Goal: Task Accomplishment & Management: Manage account settings

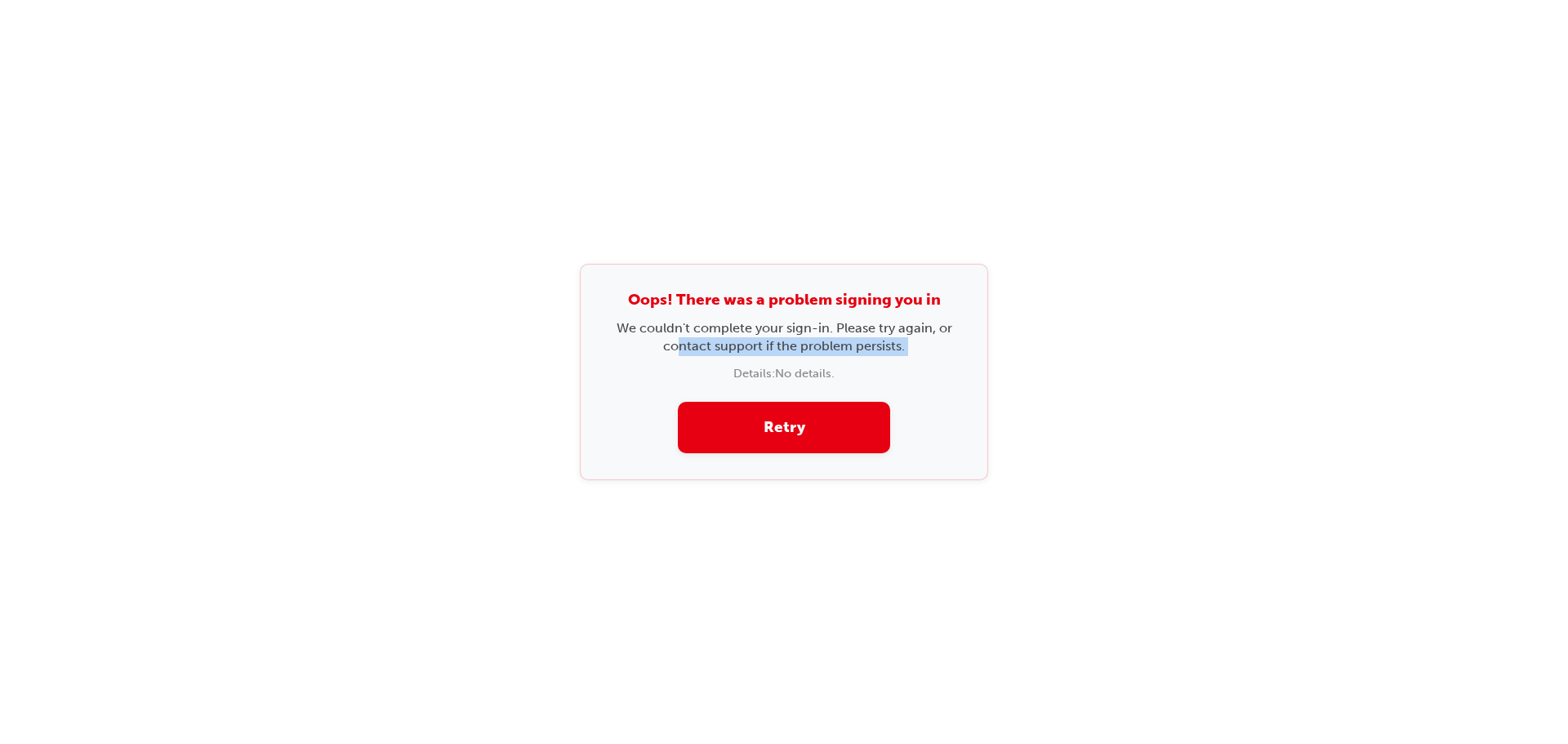
drag, startPoint x: 675, startPoint y: 356, endPoint x: 693, endPoint y: 387, distance: 35.8
click at [675, 357] on div "Oops! There was a problem signing you in We couldn't complete your sign-in. Ple…" at bounding box center [784, 372] width 408 height 216
click at [746, 426] on button "Retry" at bounding box center [784, 427] width 213 height 51
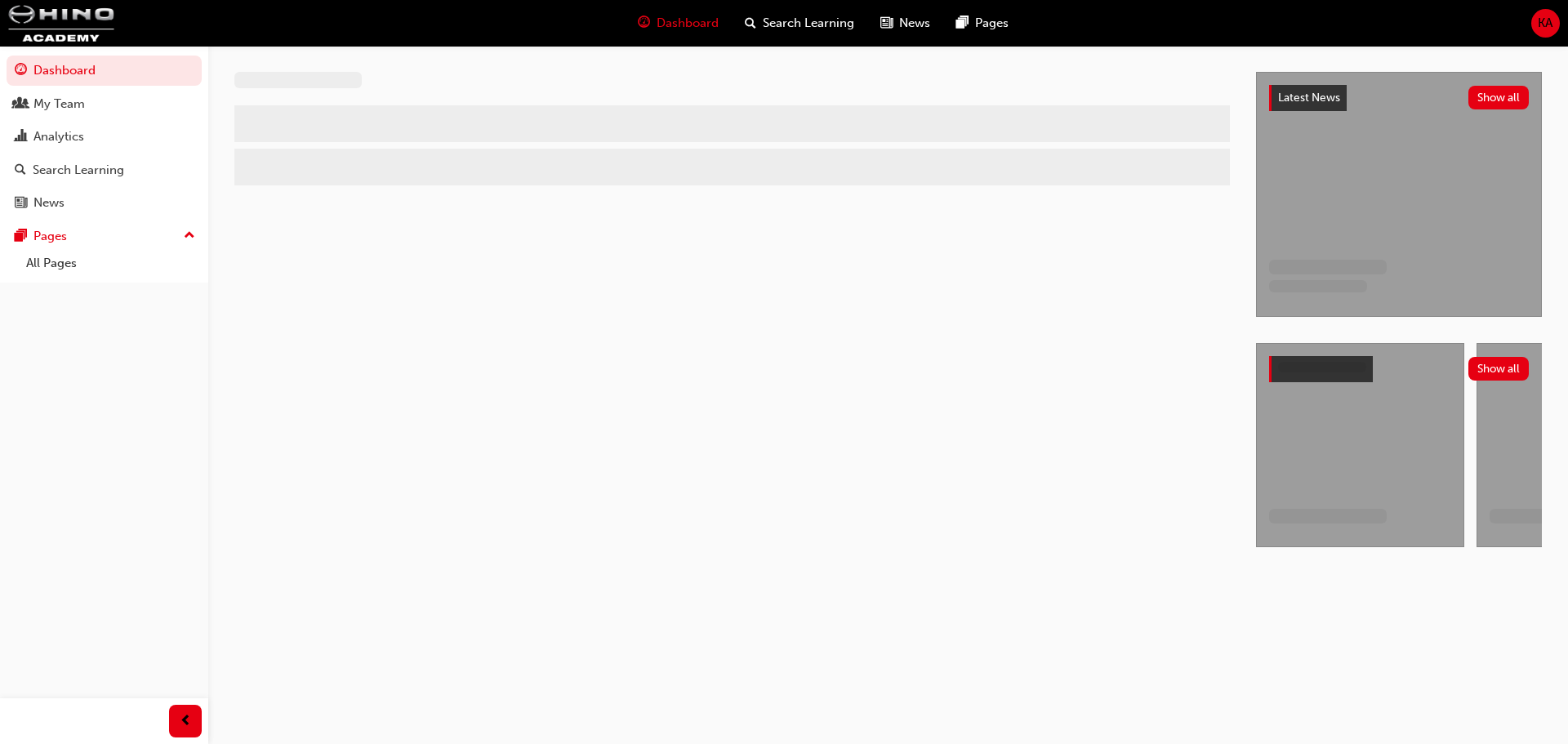
click at [1553, 15] on div "KA" at bounding box center [1545, 23] width 29 height 29
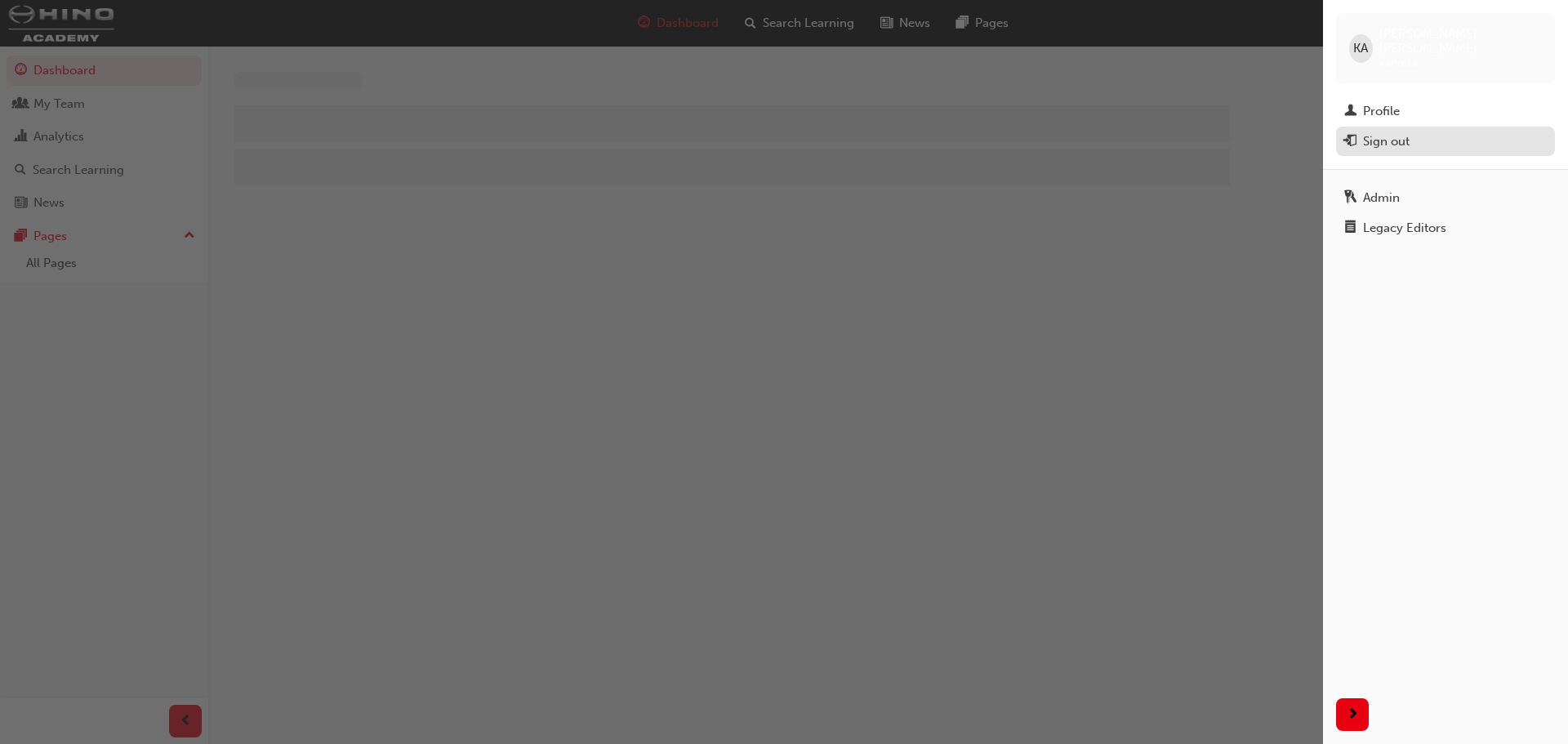
click at [1379, 132] on div "Sign out" at bounding box center [1386, 141] width 46 height 19
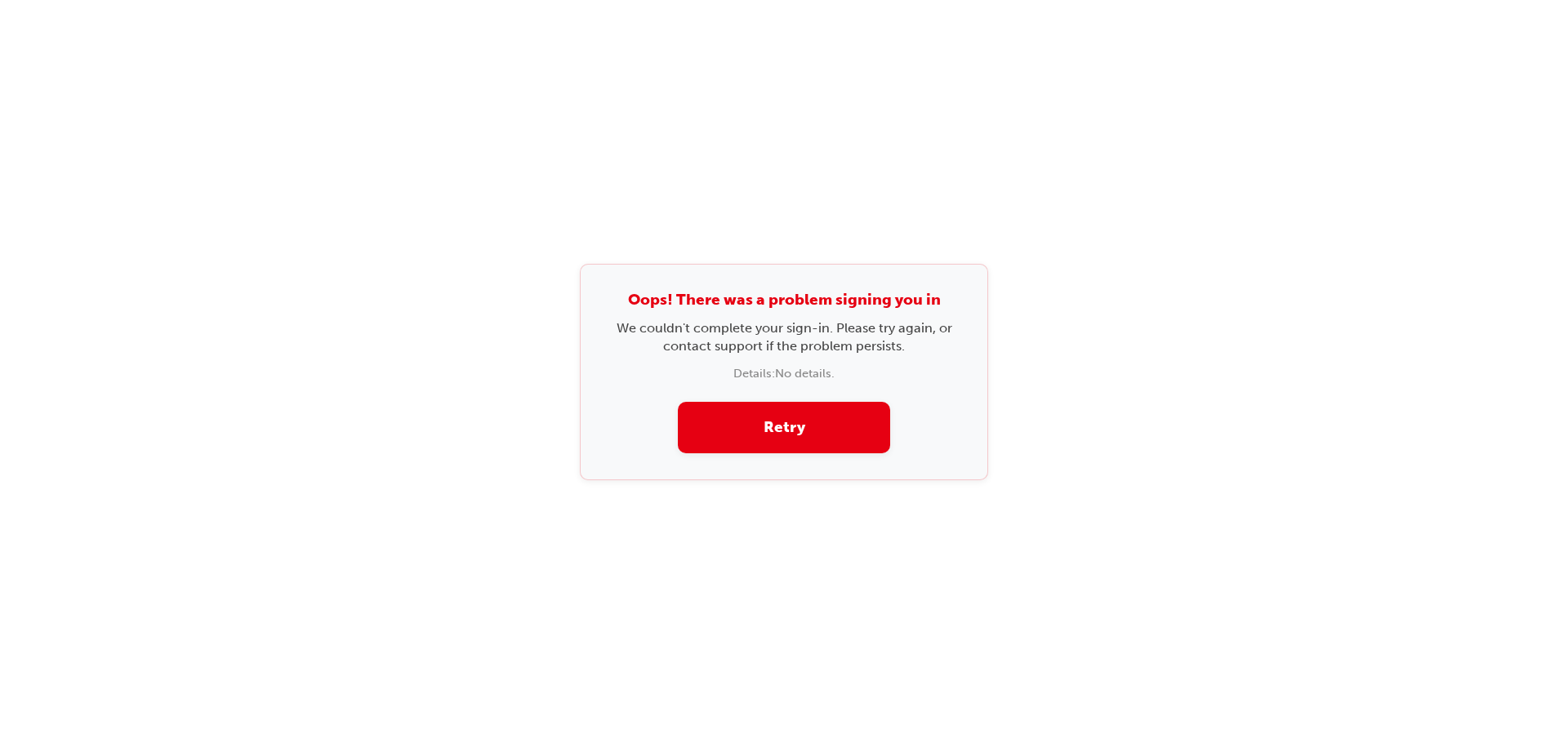
click at [1204, 126] on div "Oops! There was a problem signing you in We couldn't complete your sign-in. Ple…" at bounding box center [784, 372] width 1568 height 744
click at [1195, 169] on div "Oops! There was a problem signing you in We couldn't complete your sign-in. Ple…" at bounding box center [784, 372] width 1568 height 744
